Goal: Contribute content: Contribute content

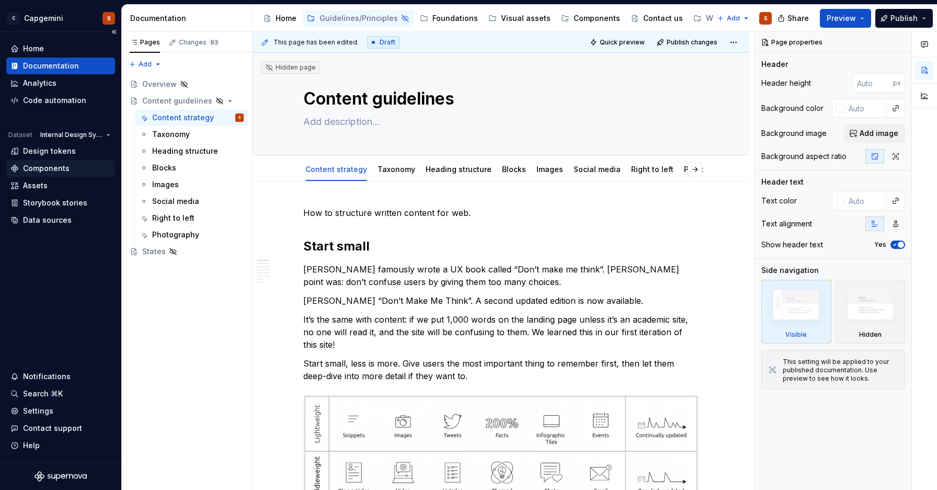
click at [53, 164] on div "Components" at bounding box center [46, 168] width 47 height 10
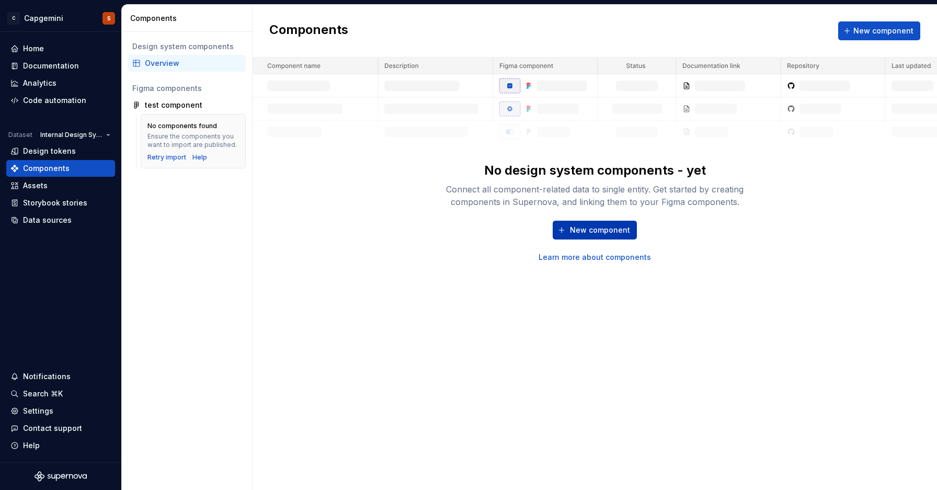
click at [587, 228] on span "New component" at bounding box center [600, 230] width 60 height 10
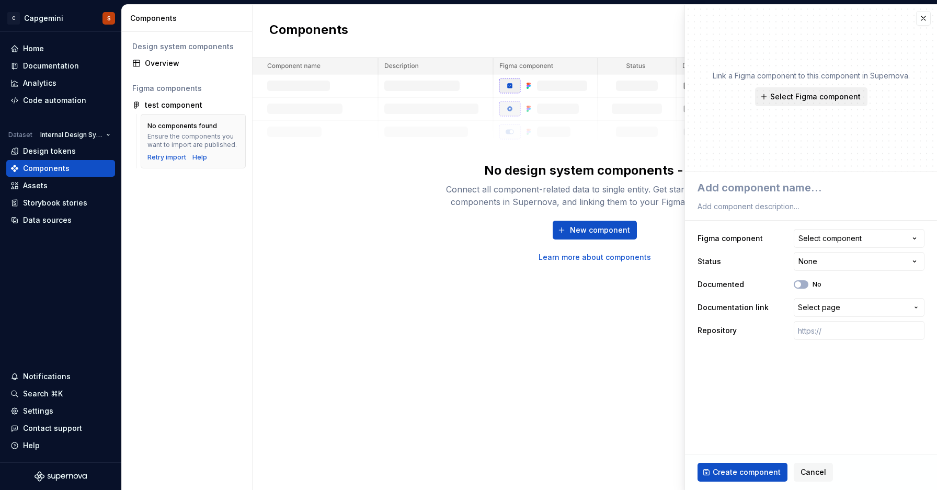
click at [800, 97] on span "Select Figma component" at bounding box center [815, 97] width 90 height 10
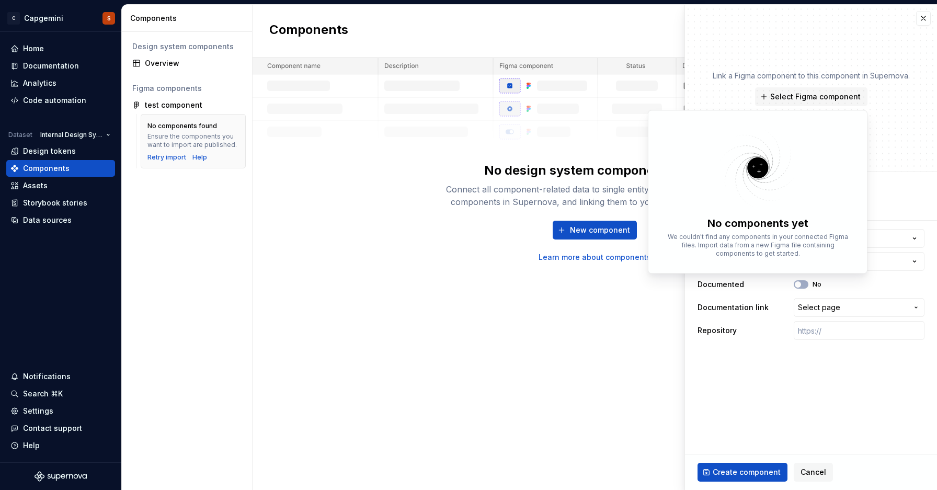
click at [752, 165] on img at bounding box center [758, 168] width 136 height 83
type textarea "*"
click at [252, 220] on div "Design system components Overview Figma components test component No components…" at bounding box center [187, 261] width 130 height 458
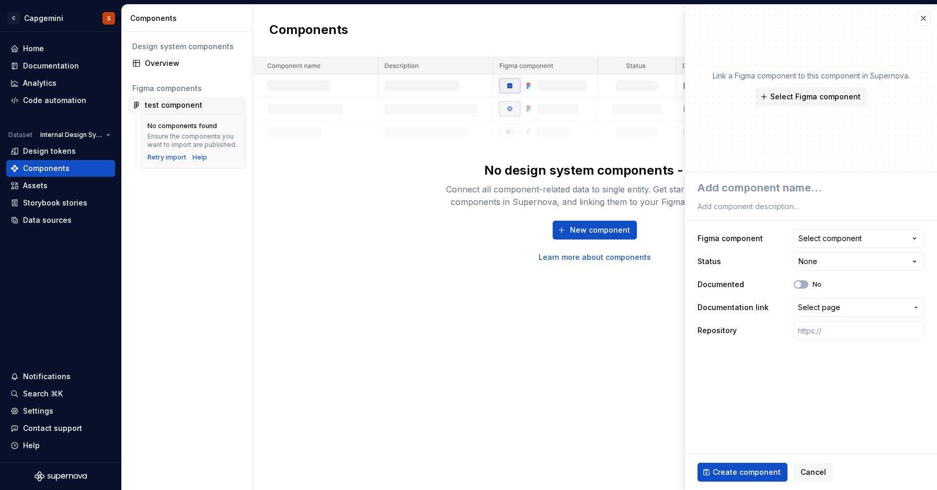
click at [186, 108] on div "test component" at bounding box center [174, 105] width 58 height 10
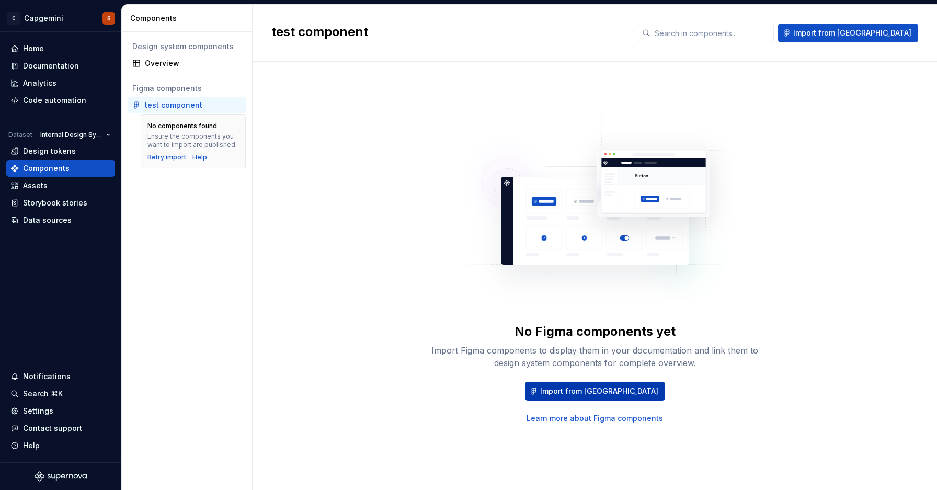
click at [607, 390] on span "Import from [GEOGRAPHIC_DATA]" at bounding box center [599, 391] width 118 height 10
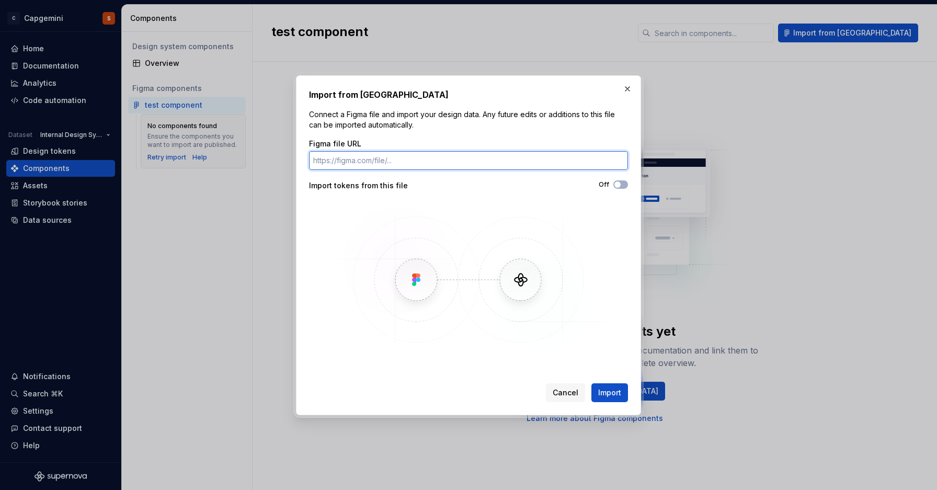
paste input "[URL][DOMAIN_NAME]"
type input "[URL][DOMAIN_NAME]"
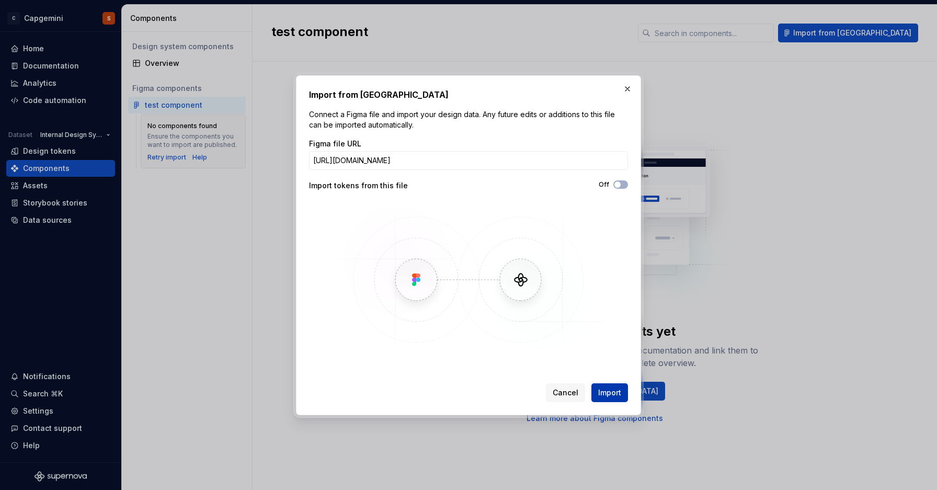
scroll to position [0, 0]
click at [608, 390] on span "Import" at bounding box center [609, 393] width 23 height 10
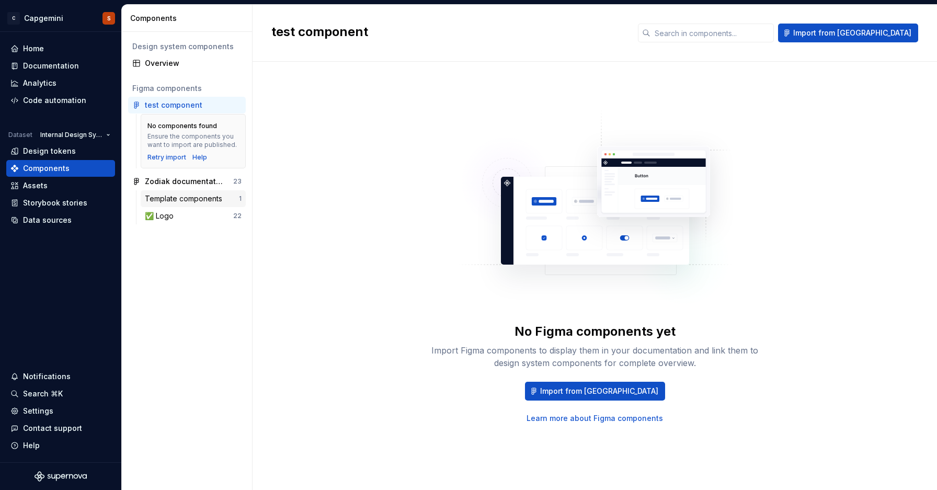
click at [181, 200] on div "Template components" at bounding box center [186, 199] width 82 height 10
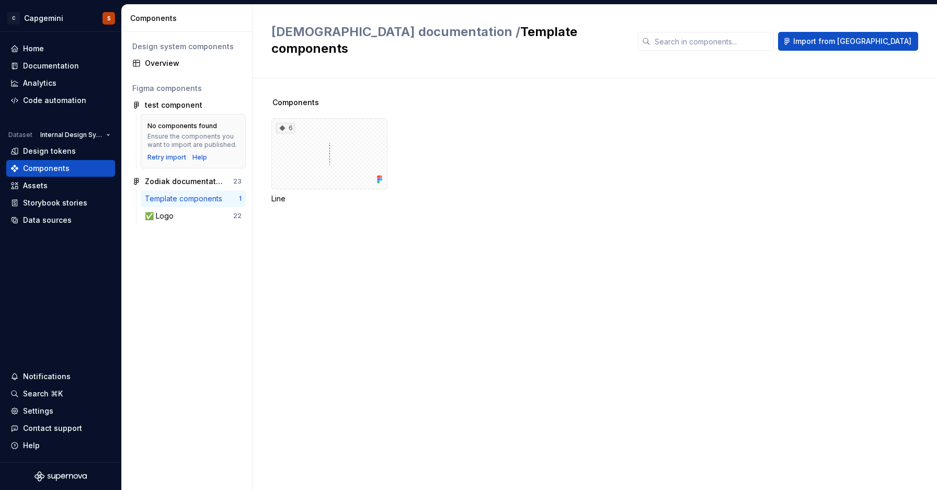
click at [191, 224] on div "Template components 1 ✅ Logo 22" at bounding box center [187, 209] width 118 height 38
click at [186, 217] on div "✅ Logo" at bounding box center [189, 216] width 88 height 10
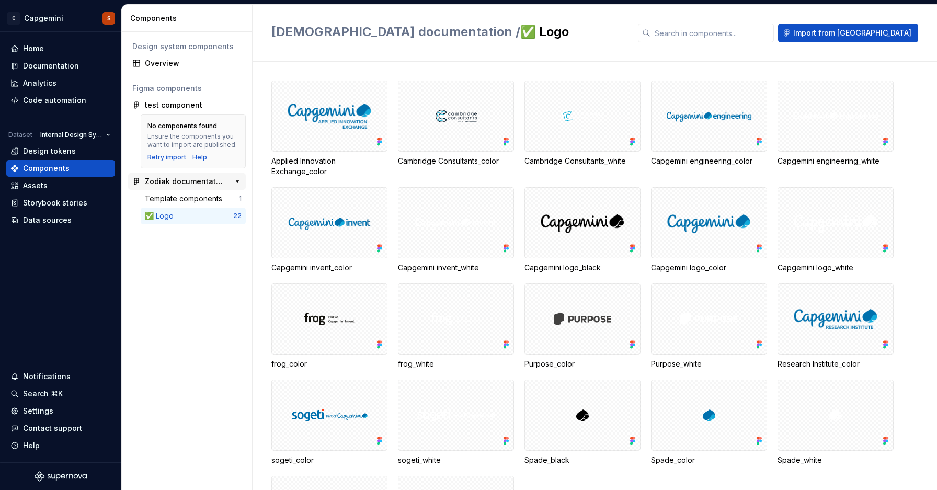
click at [188, 179] on div "Zodiak documentation" at bounding box center [184, 181] width 78 height 10
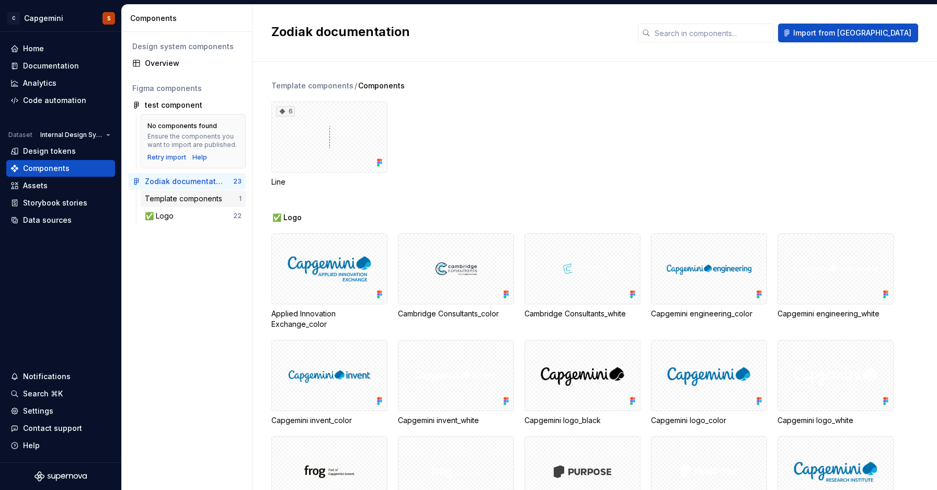
click at [192, 200] on div "Template components" at bounding box center [186, 199] width 82 height 10
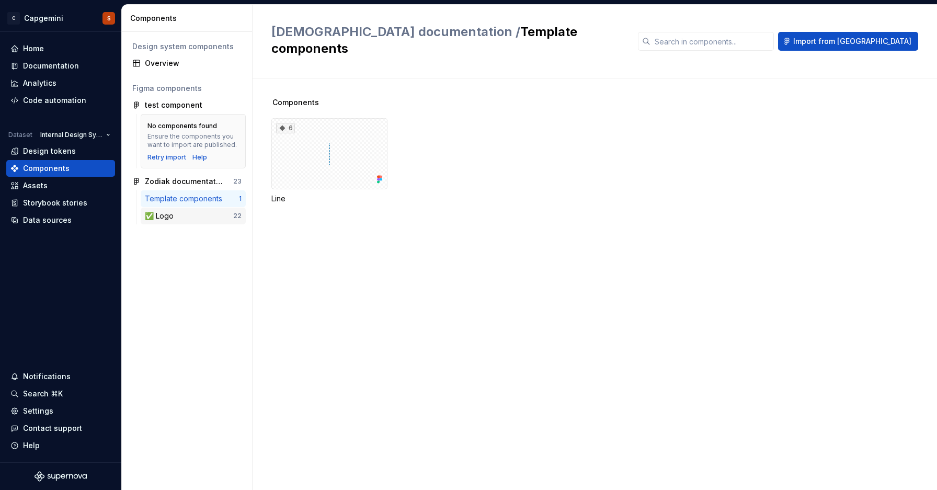
click at [185, 210] on div "✅ Logo 22" at bounding box center [193, 216] width 105 height 17
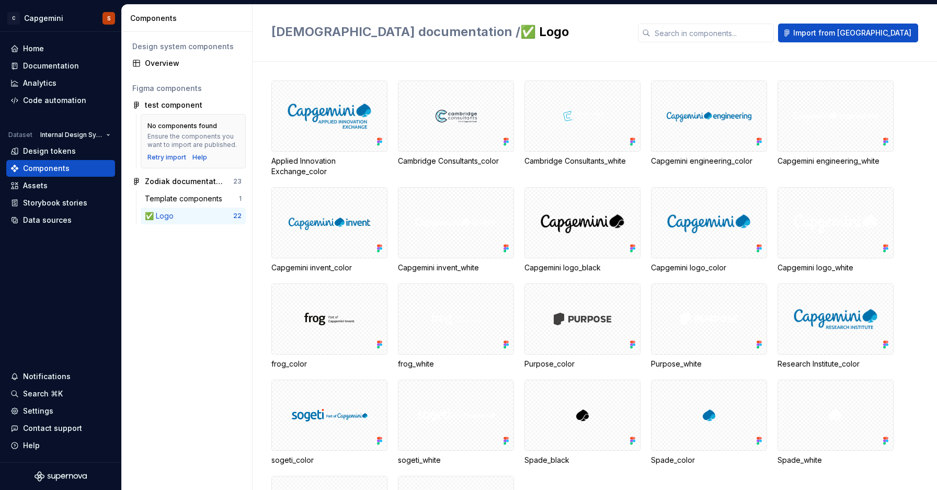
click at [160, 74] on div "Design system components Overview Figma components test component No components…" at bounding box center [187, 261] width 130 height 458
click at [156, 60] on div "Overview" at bounding box center [193, 63] width 97 height 10
